Goal: Find contact information: Find contact information

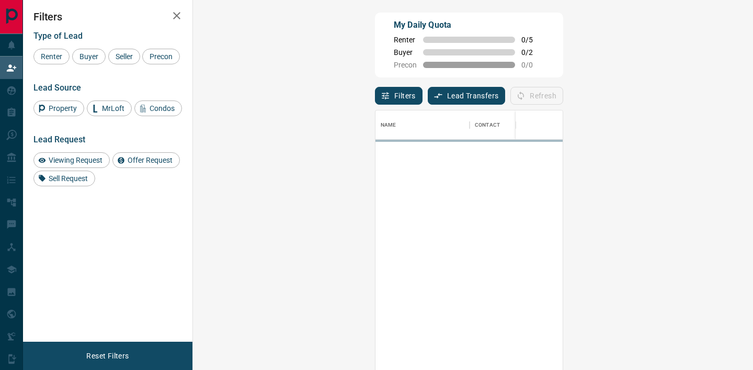
scroll to position [279, 537]
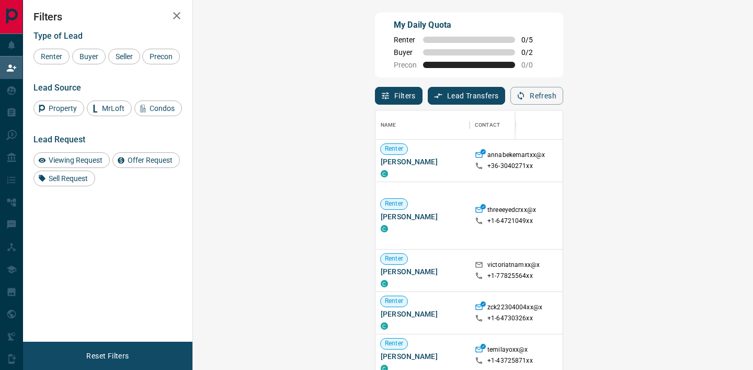
click at [181, 13] on icon "button" at bounding box center [176, 15] width 13 height 13
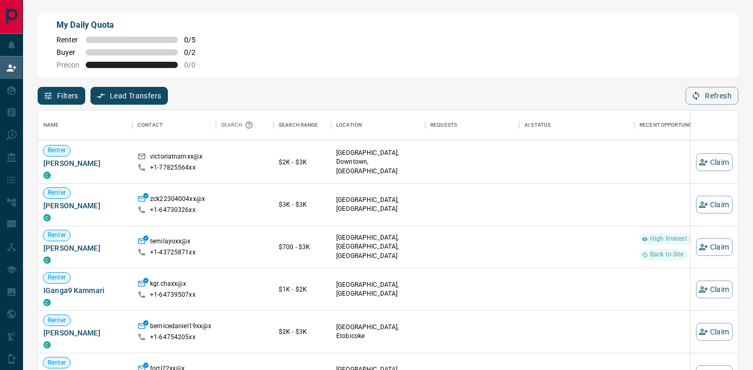
scroll to position [110, 0]
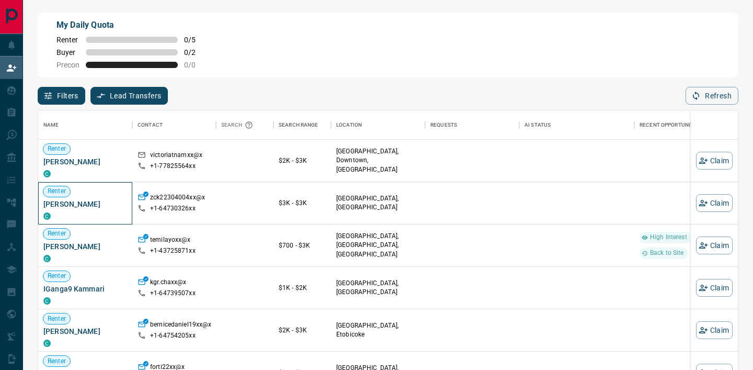
click at [98, 207] on span "[PERSON_NAME]" at bounding box center [85, 204] width 84 height 10
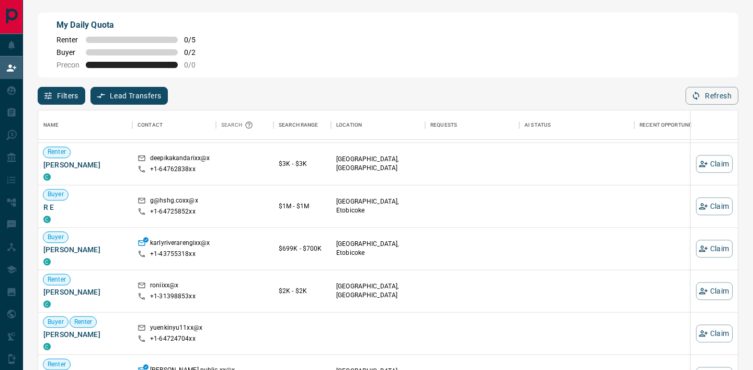
scroll to position [1091, 0]
click at [79, 246] on span "[PERSON_NAME]" at bounding box center [85, 249] width 84 height 10
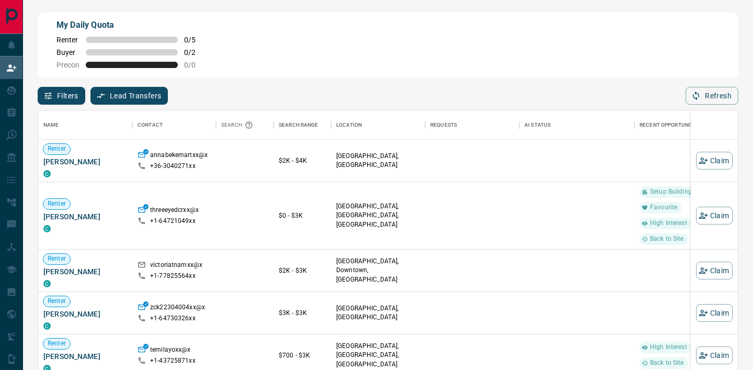
scroll to position [279, 700]
